Goal: Navigation & Orientation: Find specific page/section

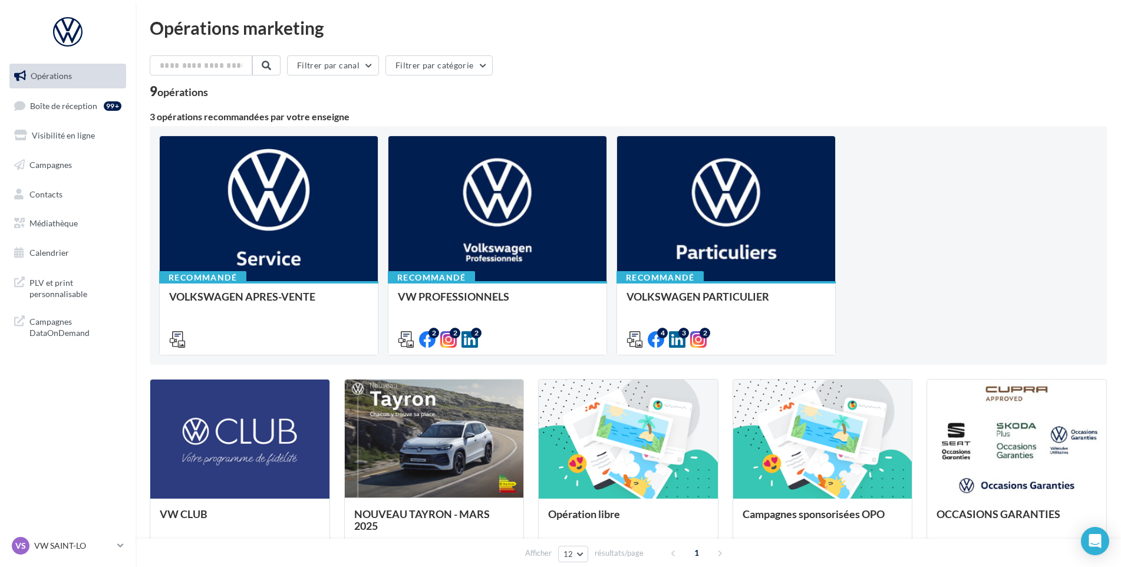
click at [64, 558] on div "VS VW SAINT-LO vw-stlo-vau" at bounding box center [68, 550] width 136 height 32
click at [64, 553] on div "VS VW SAINT-LO vw-stlo-vau" at bounding box center [62, 546] width 101 height 18
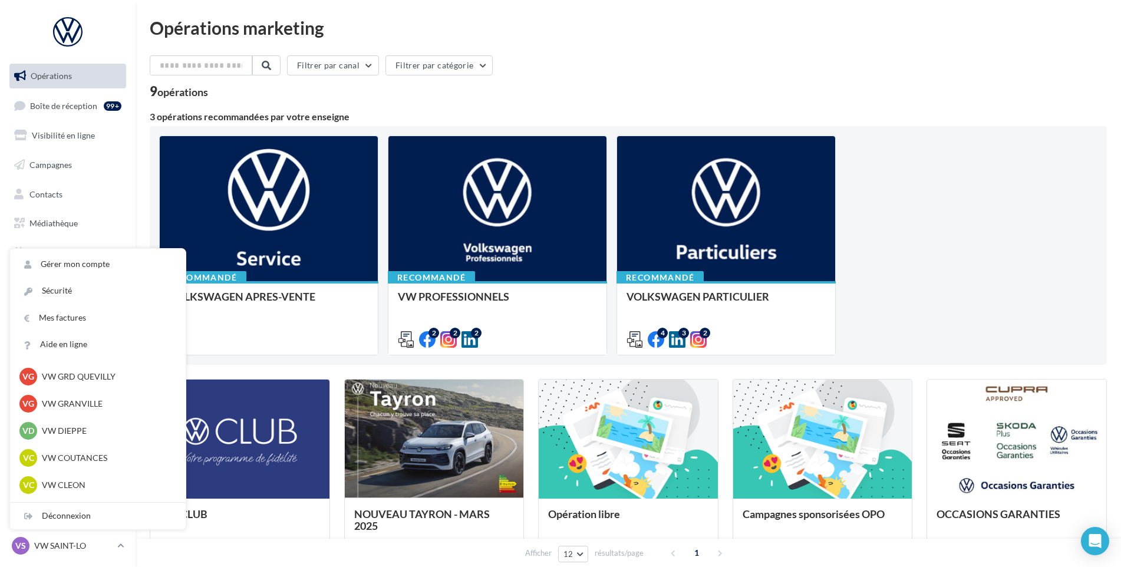
scroll to position [354, 0]
click at [90, 407] on p "VW CLEON" at bounding box center [107, 406] width 130 height 12
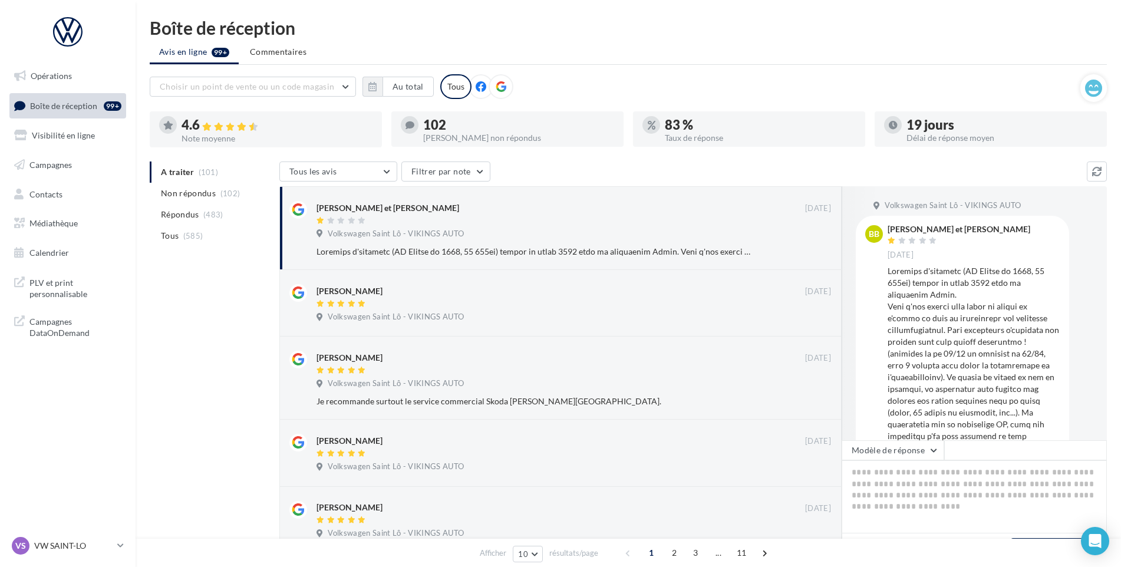
drag, startPoint x: 64, startPoint y: 526, endPoint x: 49, endPoint y: 559, distance: 36.7
click at [64, 526] on nav "Opérations Boîte de réception 99+ Visibilité en ligne Campagnes Contacts Médiat…" at bounding box center [68, 283] width 136 height 567
click at [47, 564] on div "VS VW SAINT-LO vw-stlo-vau" at bounding box center [68, 550] width 136 height 32
click at [50, 540] on p "VW SAINT-LO" at bounding box center [73, 546] width 78 height 12
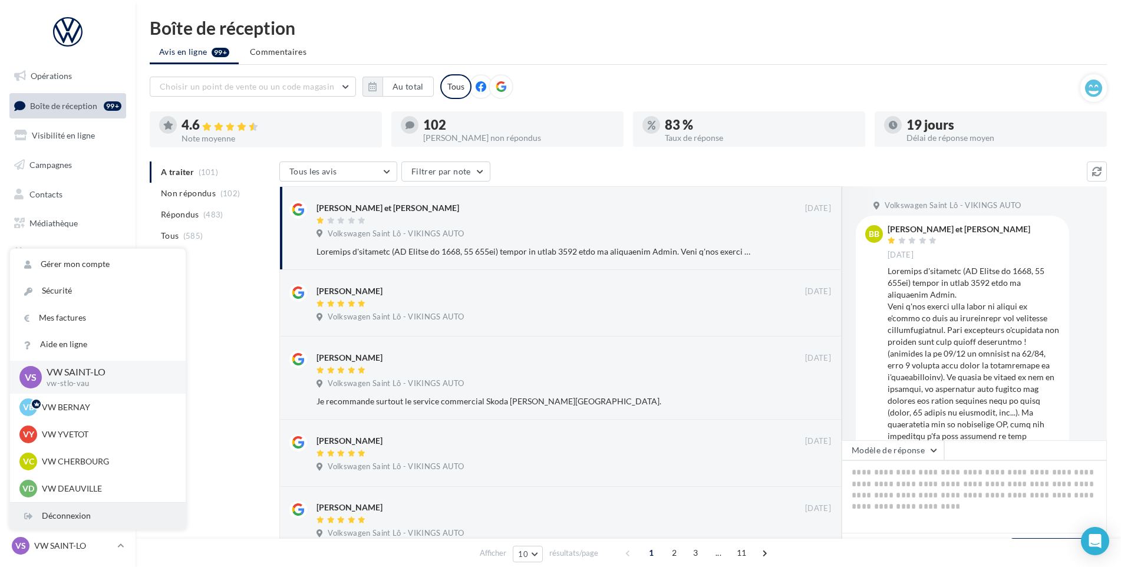
click at [57, 521] on div "Déconnexion" at bounding box center [98, 516] width 176 height 27
